Goal: Find contact information: Find contact information

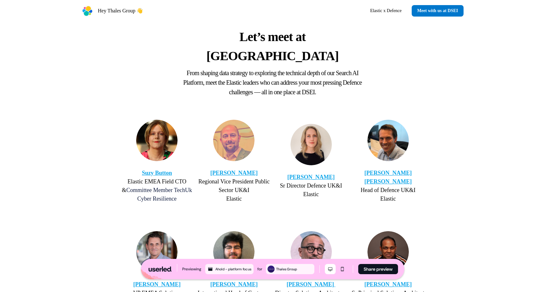
scroll to position [1012, 0]
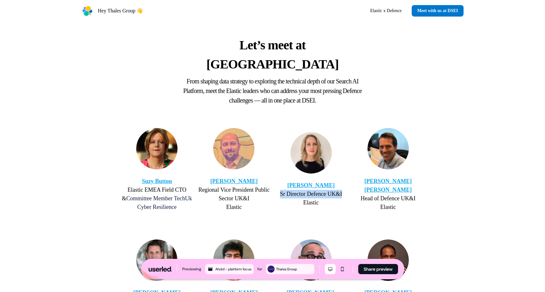
drag, startPoint x: 279, startPoint y: 159, endPoint x: 343, endPoint y: 159, distance: 63.7
click at [343, 159] on div "Faith Bateman Sr Director Defence UK&I Elastic" at bounding box center [311, 169] width 74 height 75
copy p "Sr Director Defence UK&I"
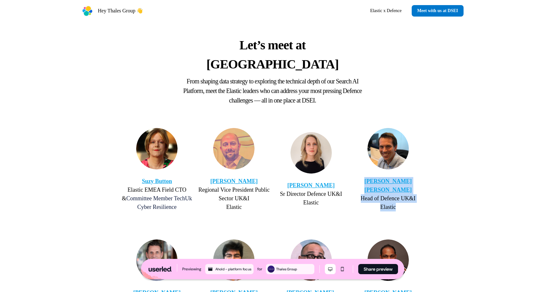
drag, startPoint x: 402, startPoint y: 172, endPoint x: 365, endPoint y: 147, distance: 44.5
click at [365, 147] on div "Suzy Button Elastic EMEA Field CTO & Committee Member TechUk Cyber Resilience M…" at bounding box center [272, 170] width 315 height 94
copy p "Crossley McEwen Head of Defence UK&I Elastic"
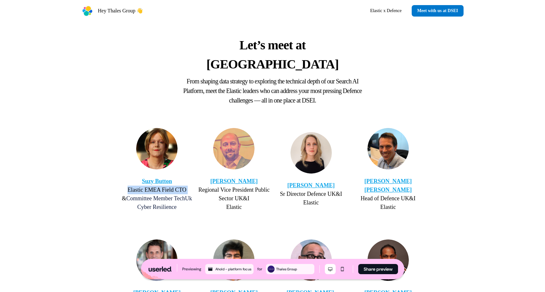
copy p "Elastic EMEA Field CTO"
drag, startPoint x: 123, startPoint y: 153, endPoint x: 186, endPoint y: 153, distance: 63.0
click at [186, 177] on p "Suzy Button Elastic EMEA Field CTO & Committee Member TechUk Cyber Resilience" at bounding box center [157, 194] width 74 height 34
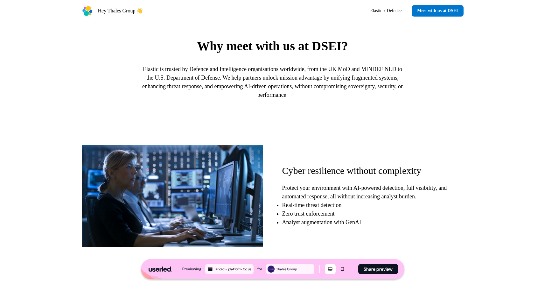
scroll to position [479, 0]
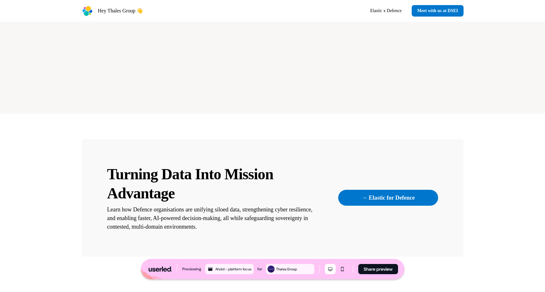
scroll to position [1741, 0]
